Goal: Task Accomplishment & Management: Manage account settings

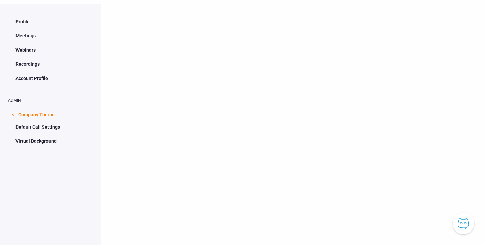
scroll to position [22, 0]
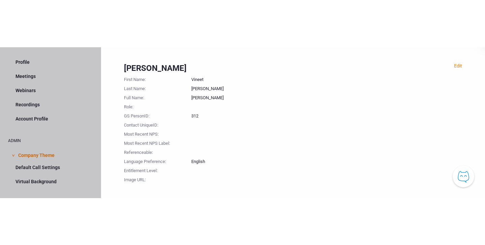
scroll to position [22, 0]
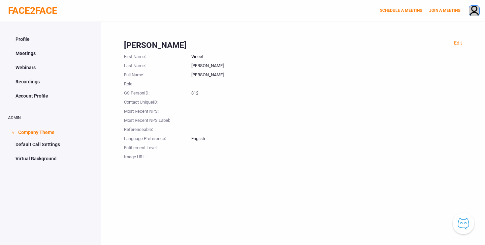
click at [475, 9] on img at bounding box center [474, 11] width 10 height 11
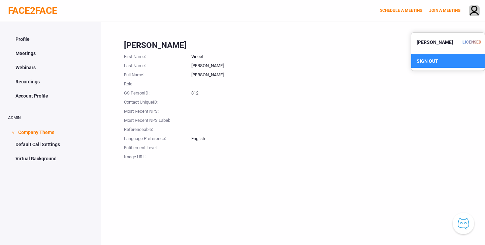
click at [430, 59] on div "SIGN OUT" at bounding box center [447, 60] width 73 height 13
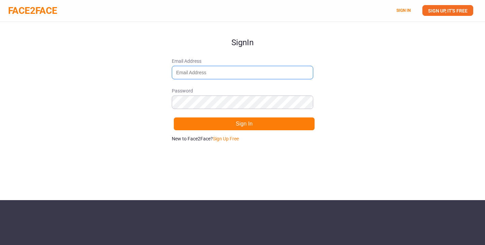
click at [225, 74] on input "Email Address" at bounding box center [243, 72] width 142 height 13
type input "[EMAIL_ADDRESS][DOMAIN_NAME]"
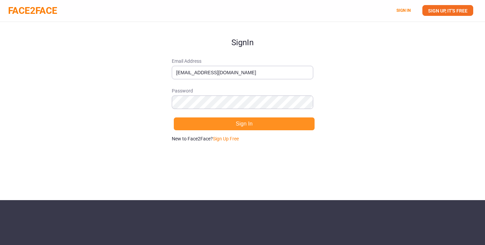
click at [241, 124] on button "Sign In" at bounding box center [245, 123] width 142 height 13
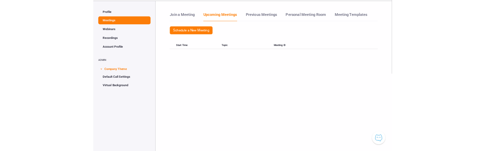
scroll to position [22, 0]
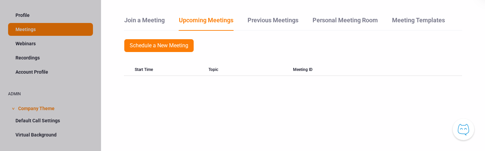
scroll to position [22, 0]
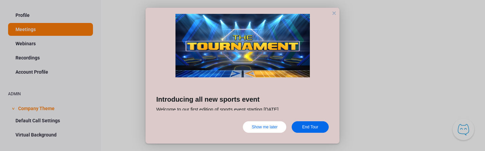
scroll to position [22, 0]
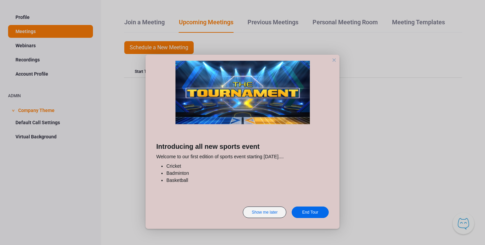
click at [270, 150] on div "Show me later" at bounding box center [264, 211] width 43 height 11
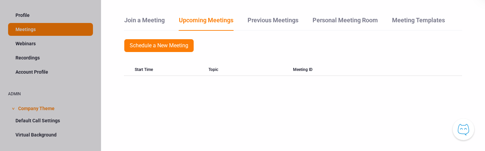
scroll to position [22, 0]
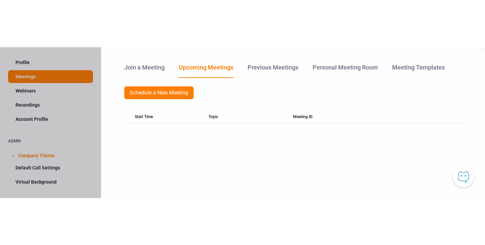
scroll to position [22, 0]
